Goal: Task Accomplishment & Management: Manage account settings

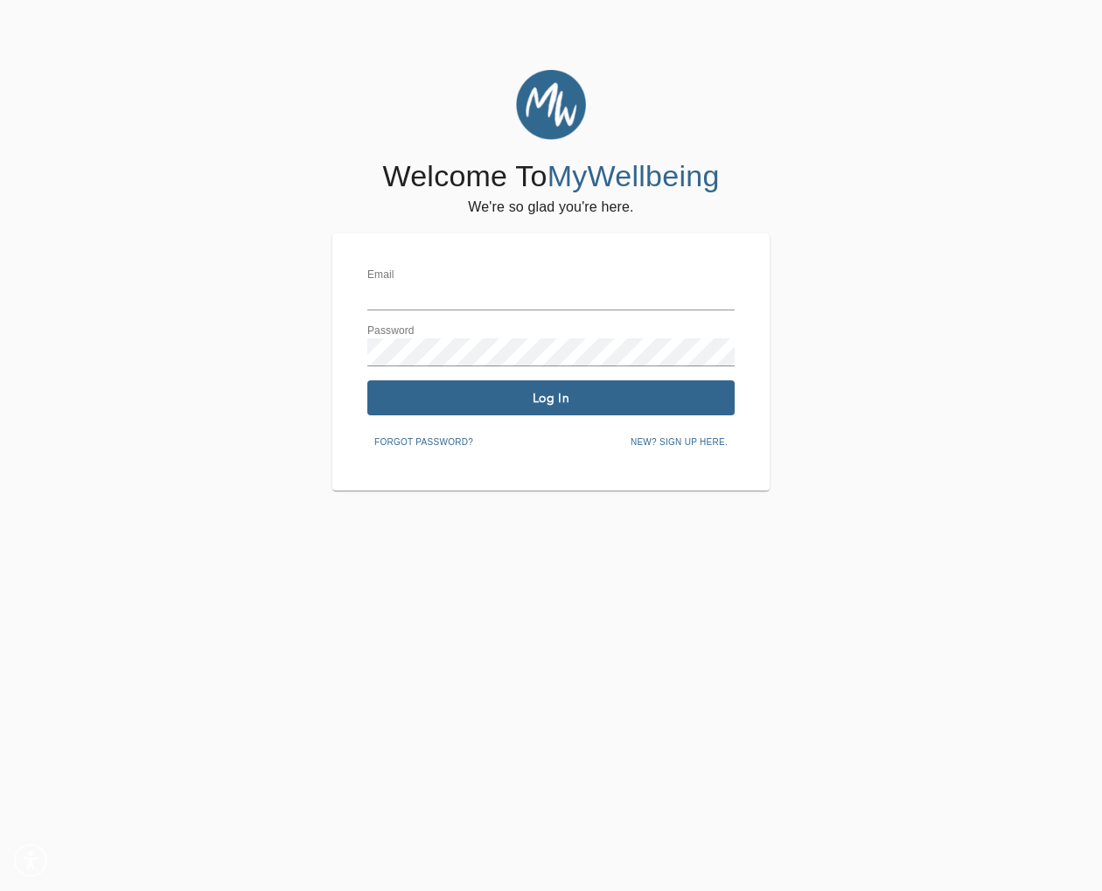
type input "[EMAIL_ADDRESS][DOMAIN_NAME]"
click at [552, 396] on span "Log In" at bounding box center [550, 398] width 353 height 17
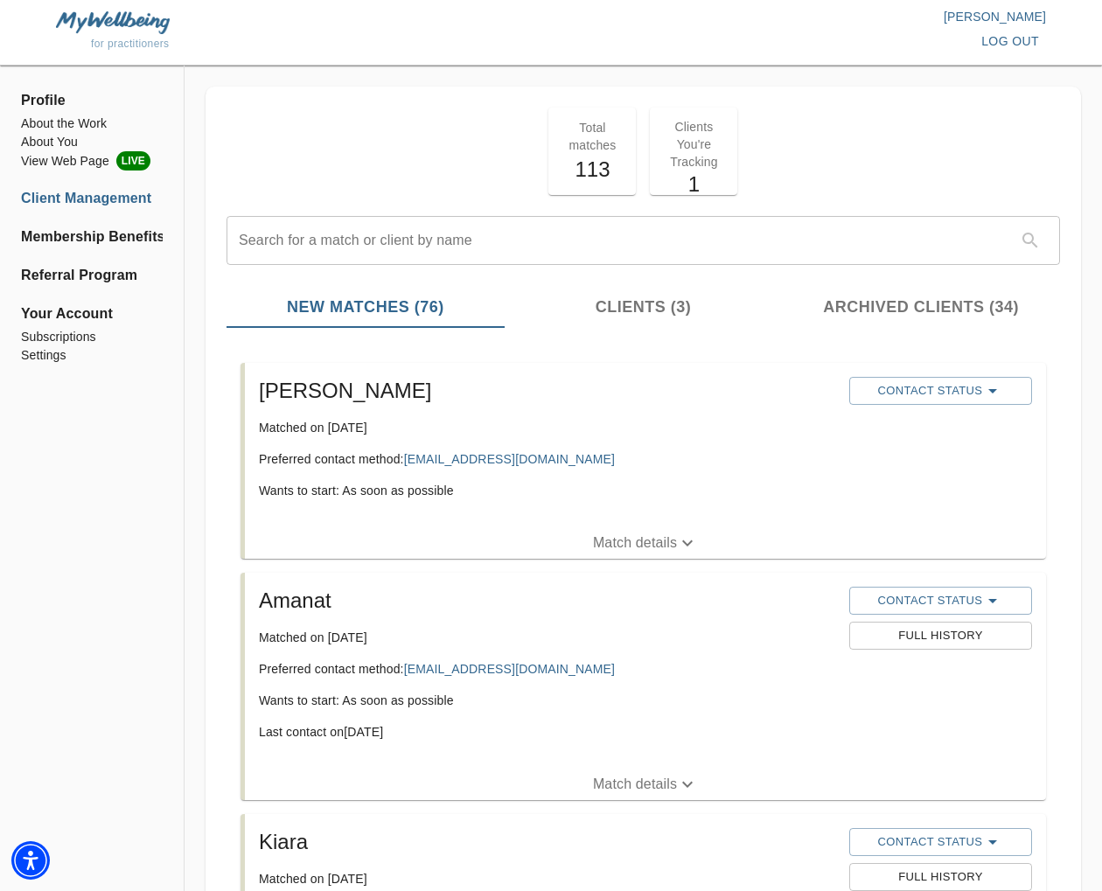
click at [635, 536] on p "Match details" at bounding box center [635, 542] width 84 height 21
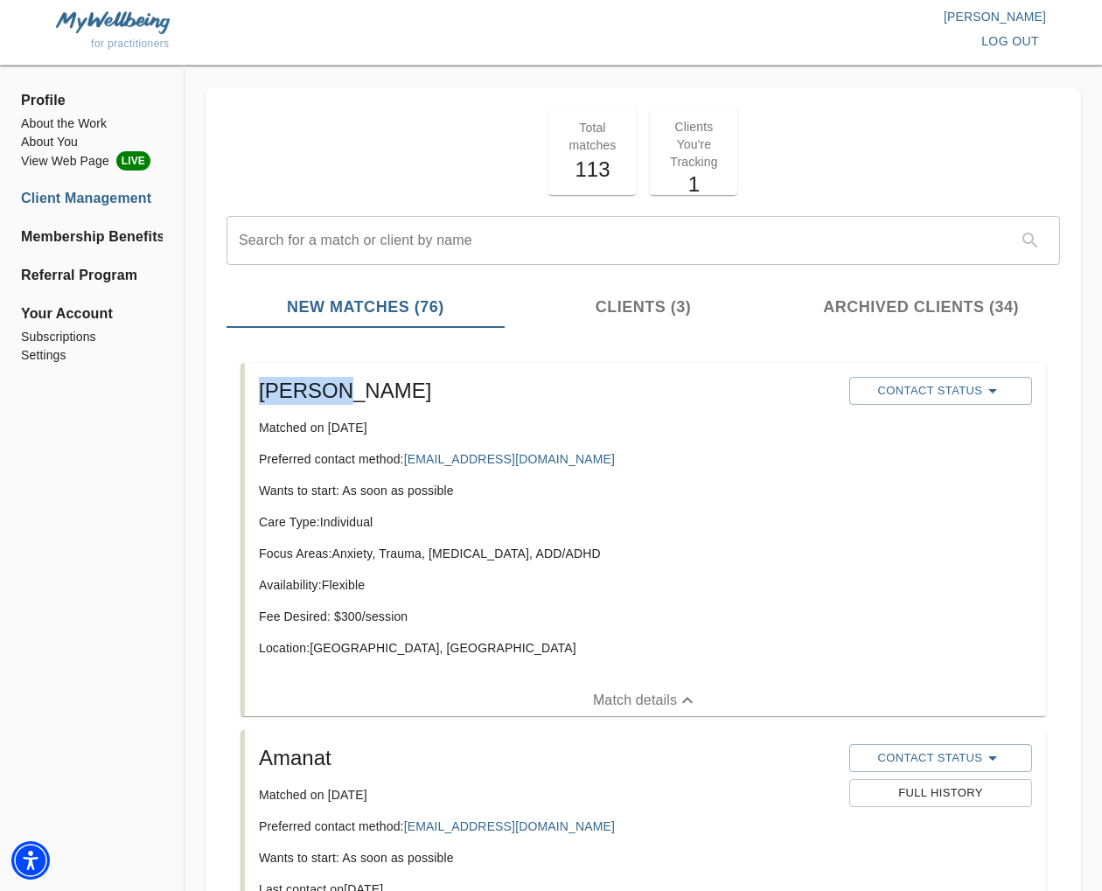
drag, startPoint x: 337, startPoint y: 395, endPoint x: 269, endPoint y: 395, distance: 68.2
click at [259, 394] on h5 "[PERSON_NAME]" at bounding box center [547, 391] width 576 height 28
copy h5 "[PERSON_NAME]"
copy link "[EMAIL_ADDRESS][DOMAIN_NAME]"
drag, startPoint x: 393, startPoint y: 636, endPoint x: 382, endPoint y: 650, distance: 18.0
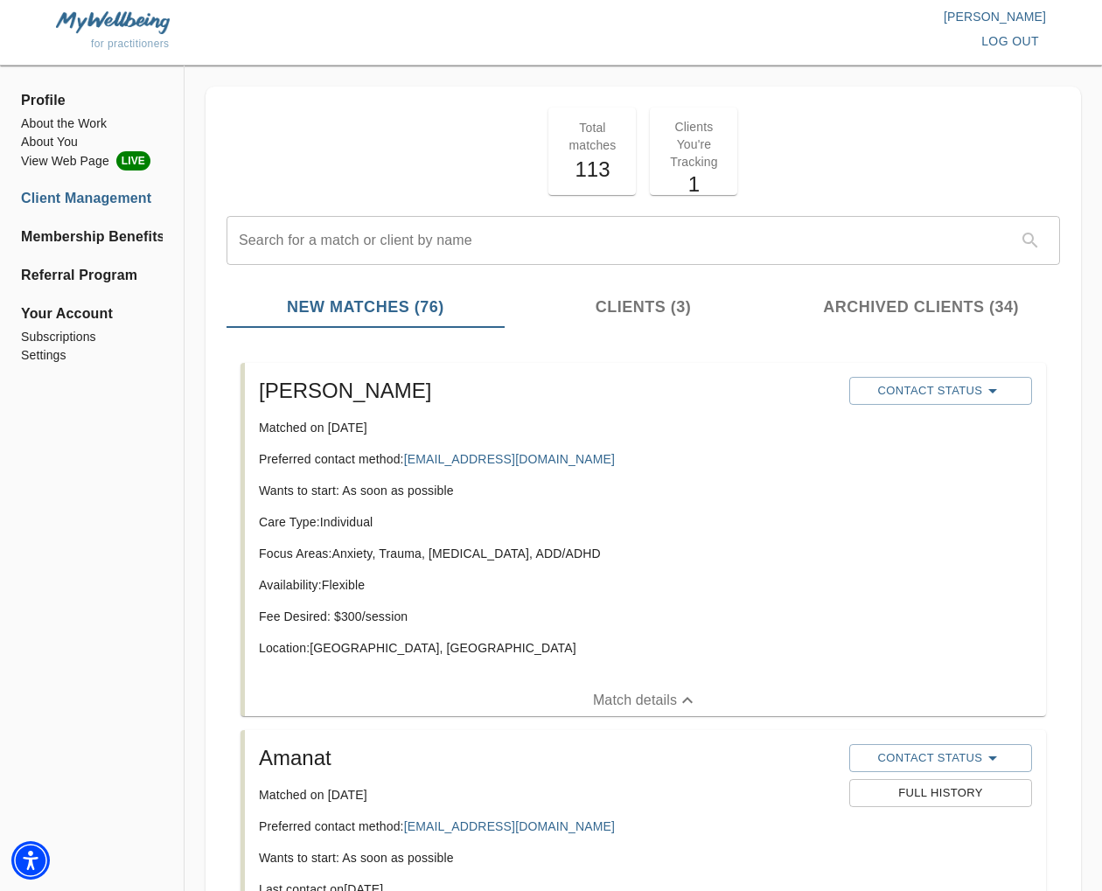
click at [393, 636] on div "Care Type: Individual Focus Areas: Anxiety, Trauma, [MEDICAL_DATA], ADD/ADHD Av…" at bounding box center [547, 591] width 576 height 157
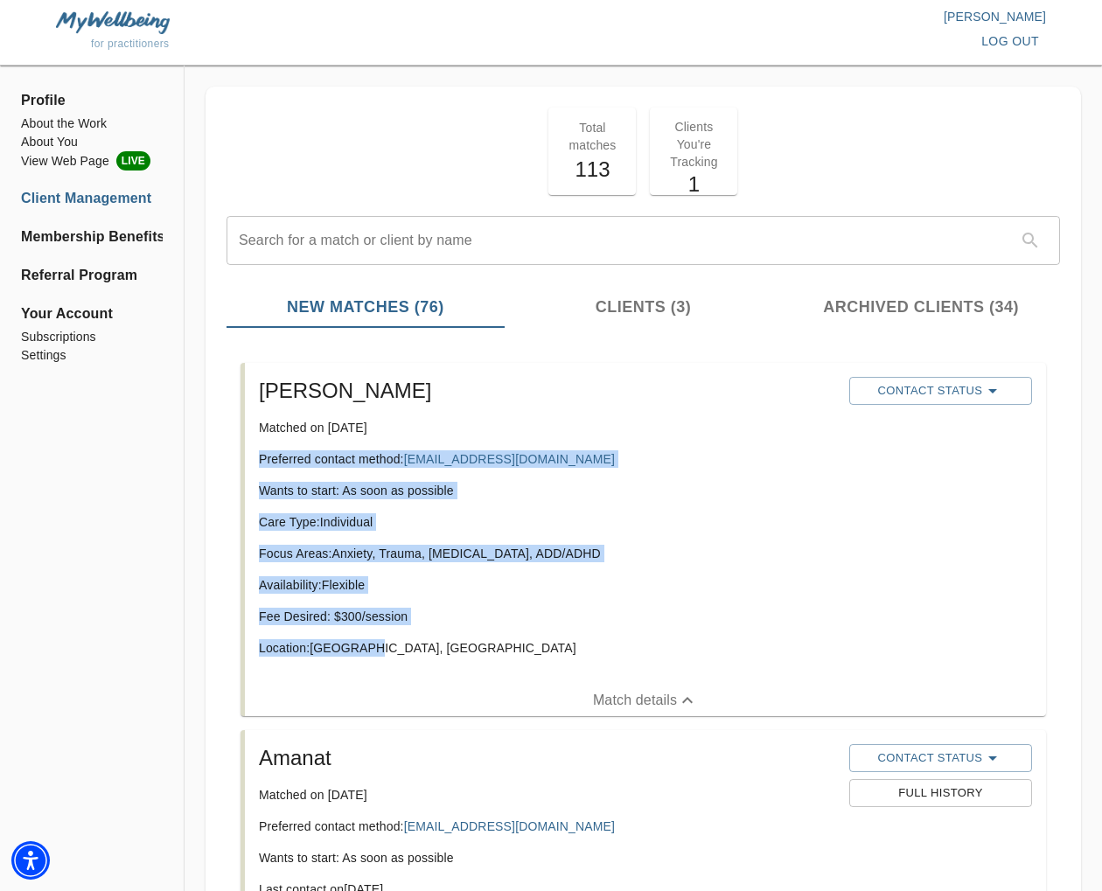
drag, startPoint x: 382, startPoint y: 650, endPoint x: 250, endPoint y: 456, distance: 234.0
click at [250, 456] on div "[PERSON_NAME] Matched on [DATE] Preferred contact method: [EMAIL_ADDRESS][DOMAI…" at bounding box center [645, 524] width 801 height 322
copy div "Preferred contact method: [EMAIL_ADDRESS][DOMAIN_NAME] Wants to start: As soon …"
click at [968, 395] on span "Contact Status" at bounding box center [940, 390] width 165 height 21
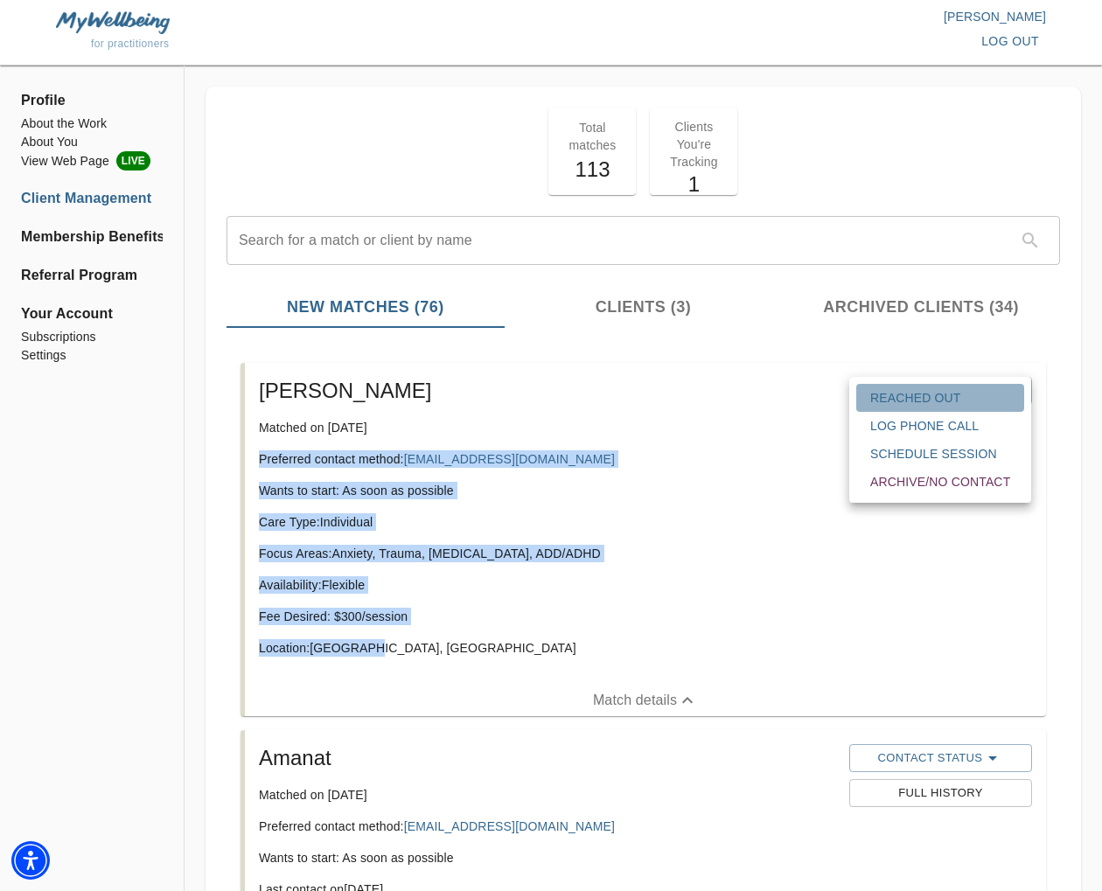
click at [948, 400] on span "Reached Out" at bounding box center [940, 397] width 140 height 17
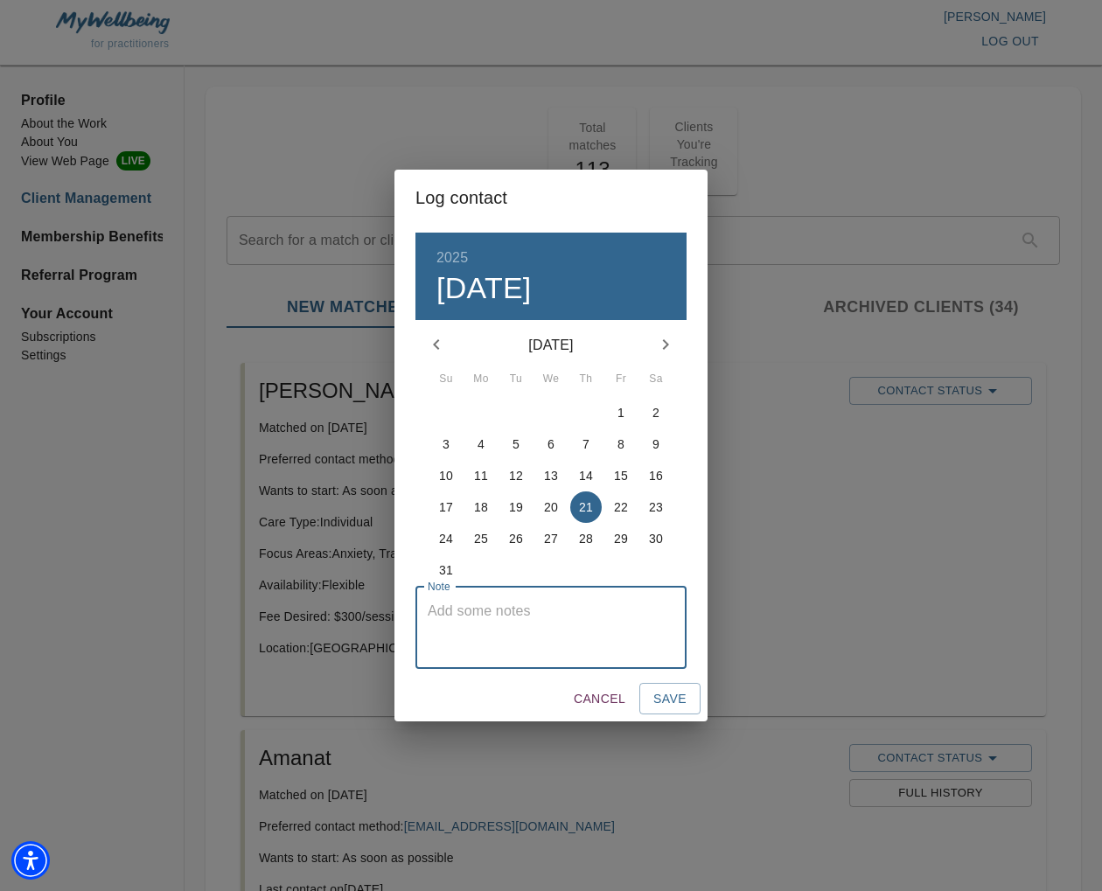
click at [596, 633] on textarea at bounding box center [551, 627] width 247 height 50
type textarea "initial email sent"
click at [678, 692] on span "Save" at bounding box center [669, 699] width 33 height 22
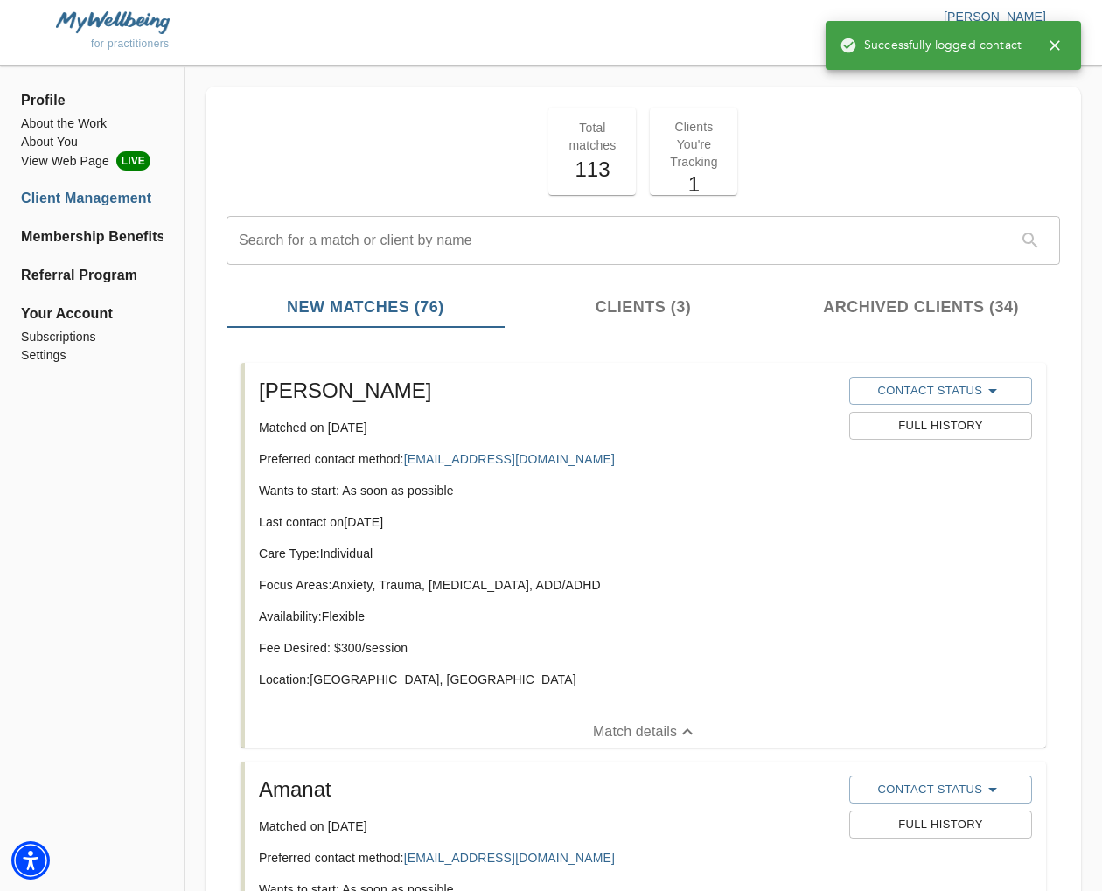
click at [1057, 52] on icon "button" at bounding box center [1054, 45] width 17 height 17
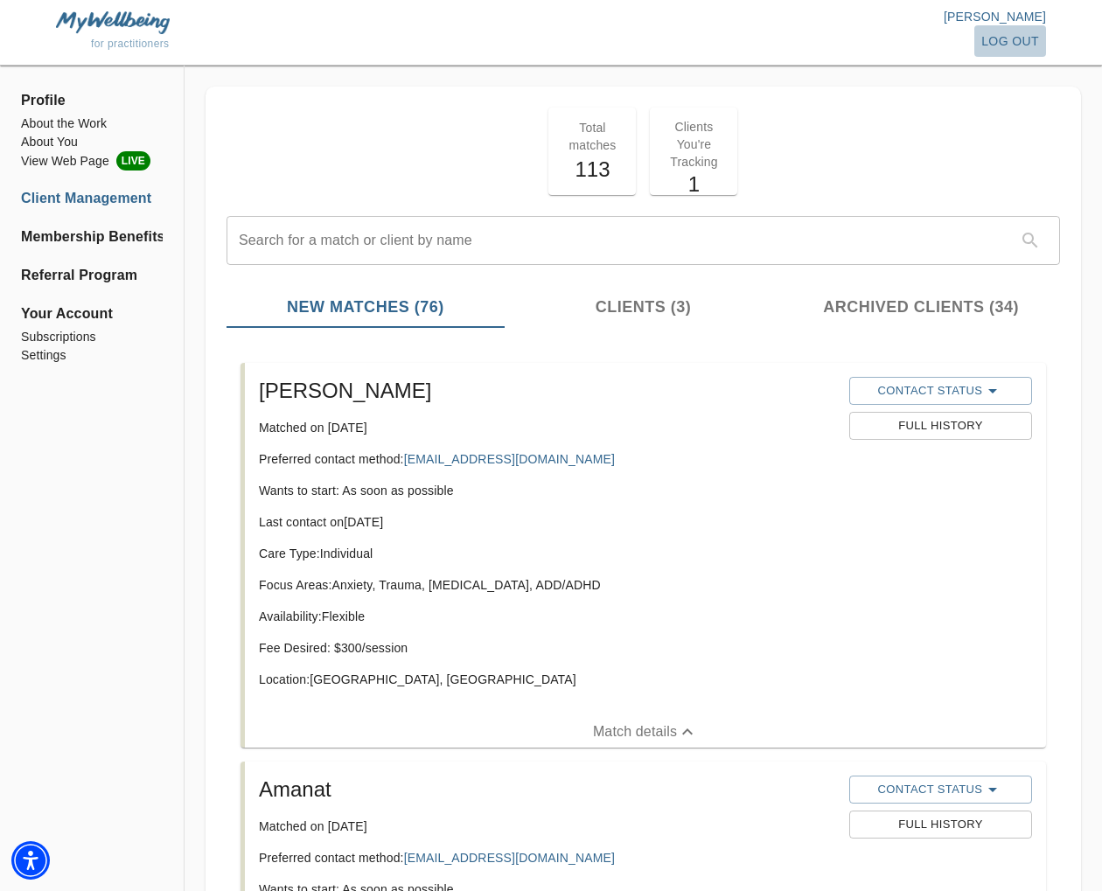
click at [1037, 47] on span "log out" at bounding box center [1010, 42] width 58 height 22
